Goal: Information Seeking & Learning: Understand process/instructions

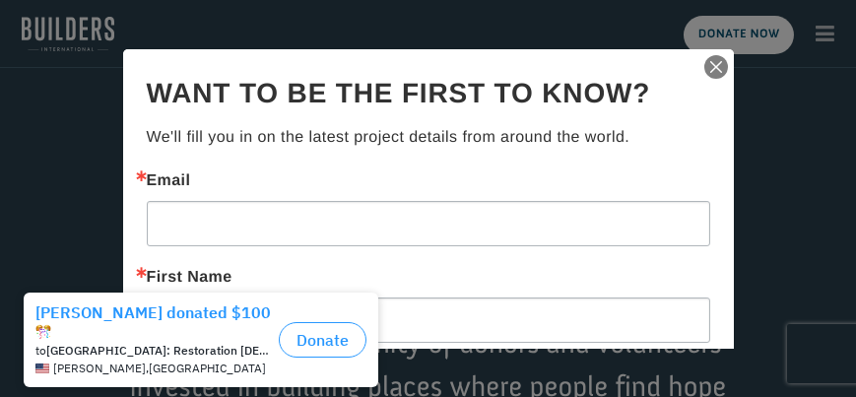
click at [706, 64] on img "button" at bounding box center [717, 67] width 28 height 28
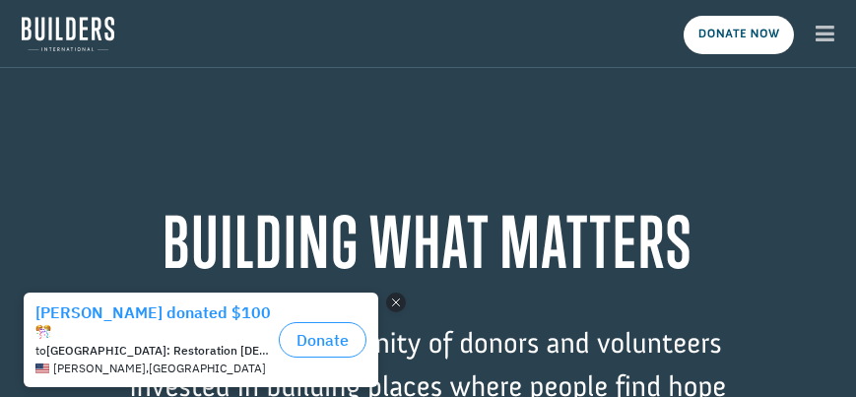
click at [395, 301] on button "Close dialog" at bounding box center [396, 302] width 20 height 20
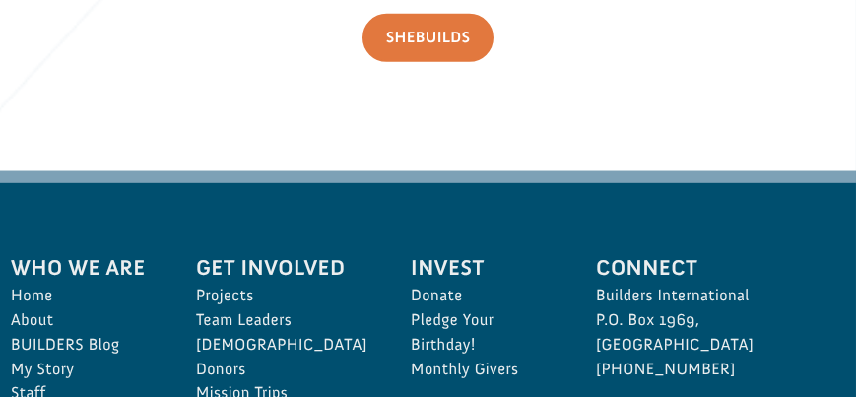
scroll to position [5519, 0]
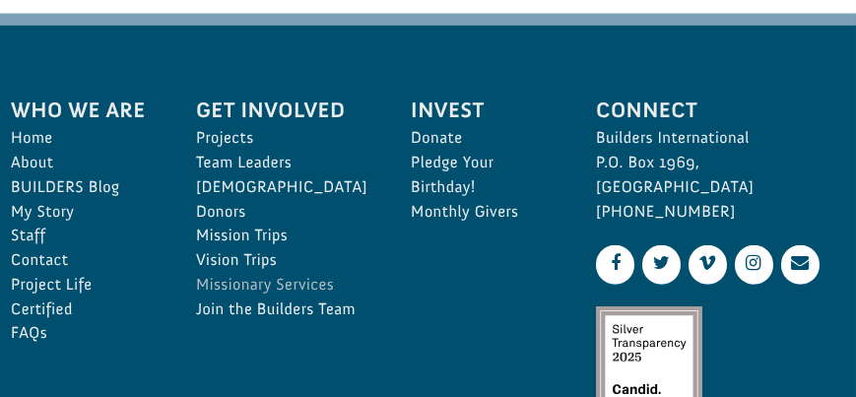
click at [243, 280] on link "Missionary Services" at bounding box center [281, 285] width 171 height 25
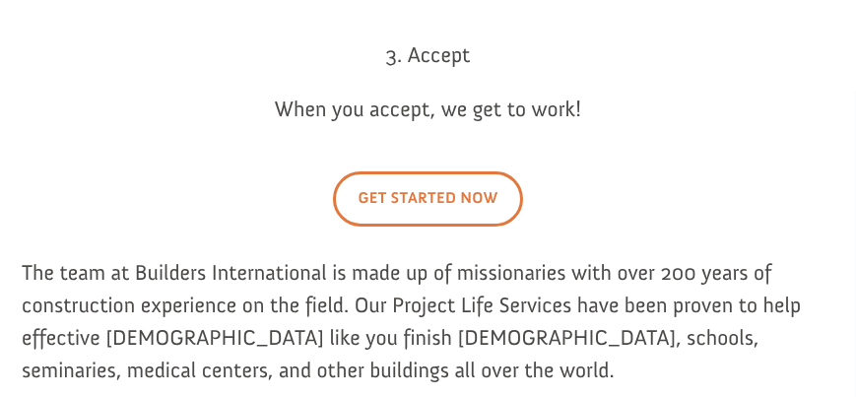
scroll to position [1745, 0]
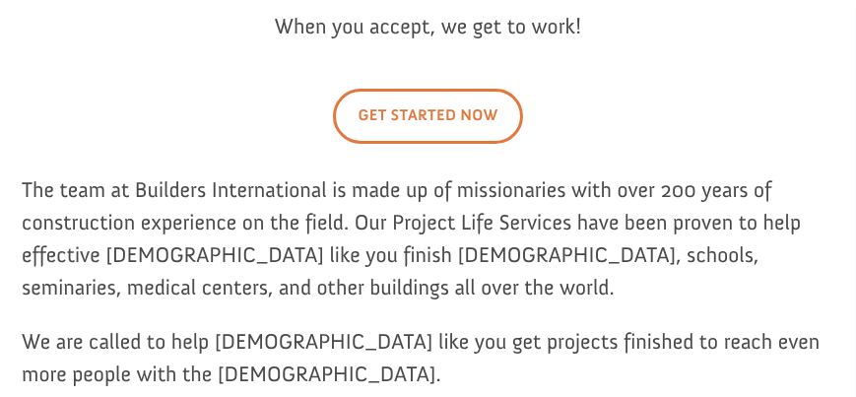
click at [417, 143] on link "Get started now" at bounding box center [427, 116] width 189 height 54
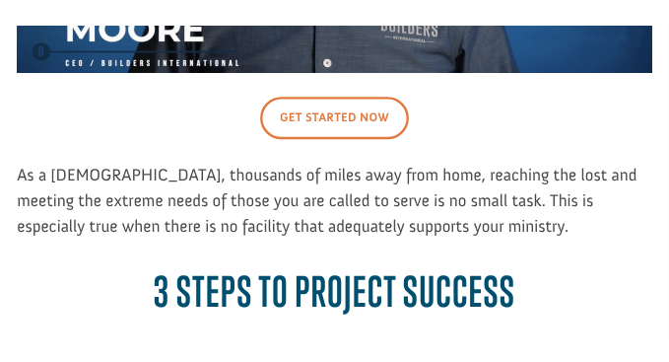
scroll to position [675, 0]
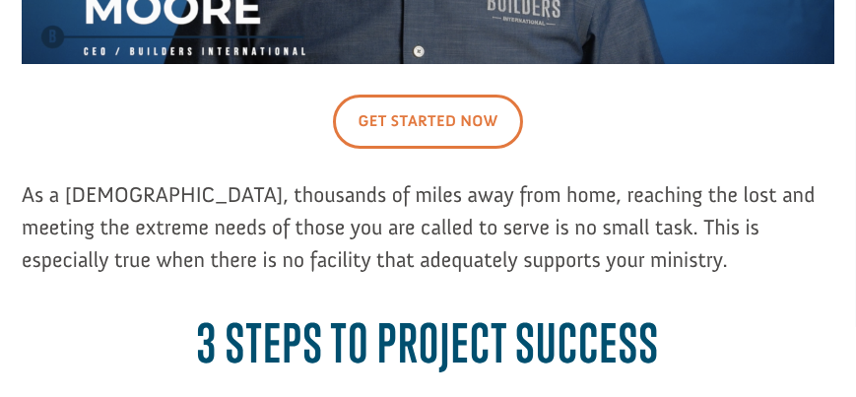
click at [420, 149] on link "Get started now" at bounding box center [427, 122] width 189 height 54
